Goal: Task Accomplishment & Management: Manage account settings

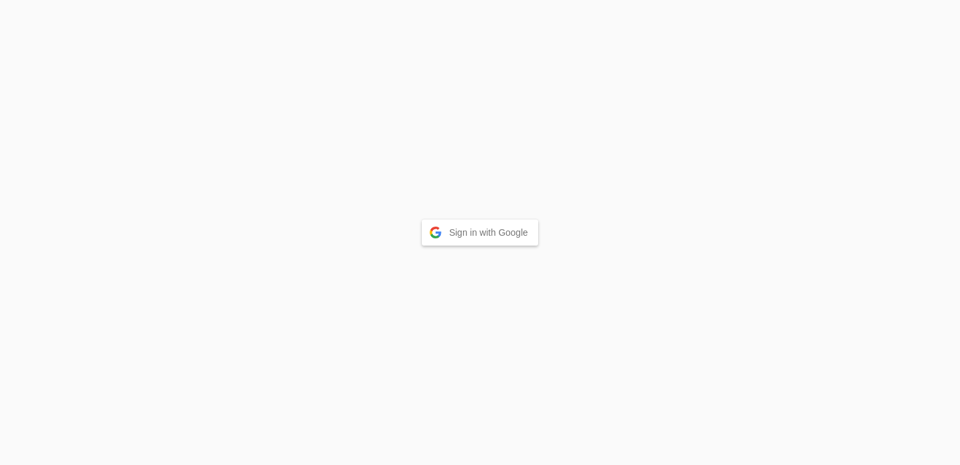
click at [518, 240] on button "Sign in with Google" at bounding box center [480, 232] width 117 height 26
